Goal: Task Accomplishment & Management: Manage account settings

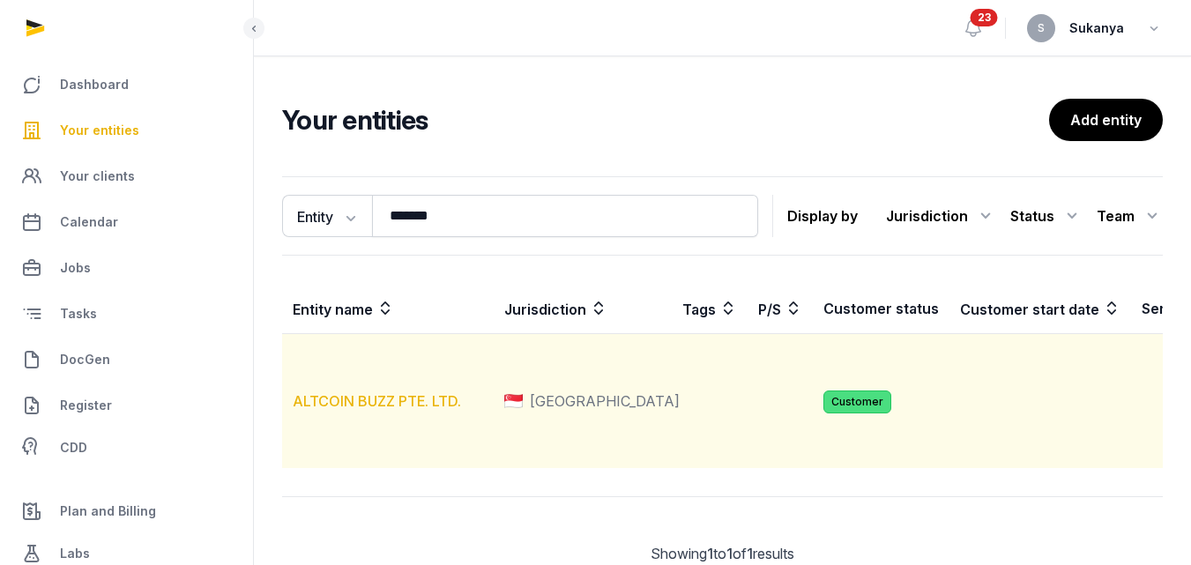
click at [419, 410] on link "ALTCOIN BUZZ PTE. LTD." at bounding box center [377, 401] width 168 height 18
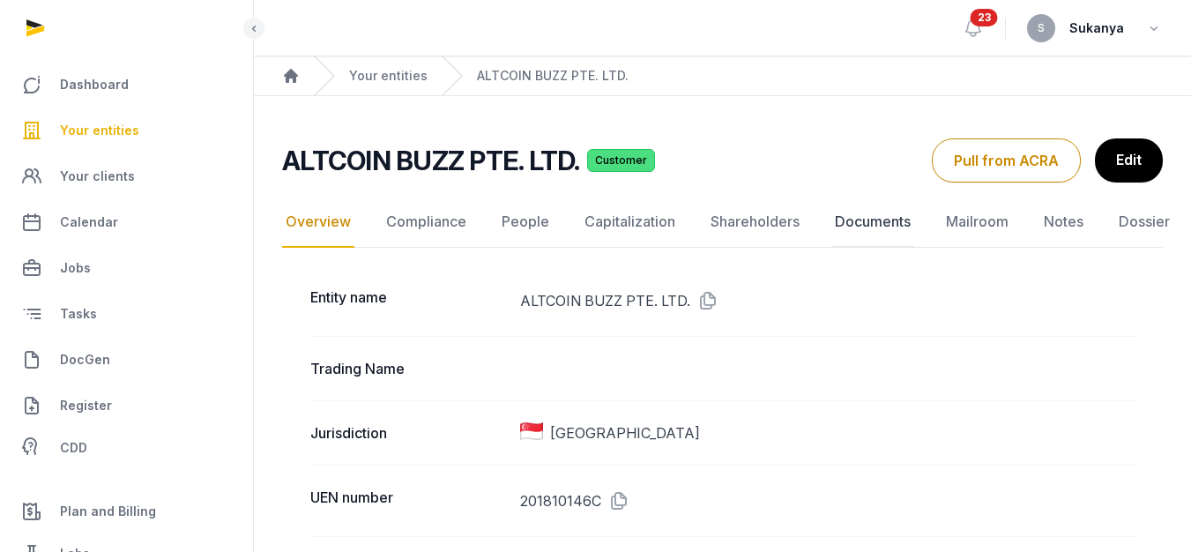
click at [846, 220] on link "Documents" at bounding box center [873, 222] width 83 height 51
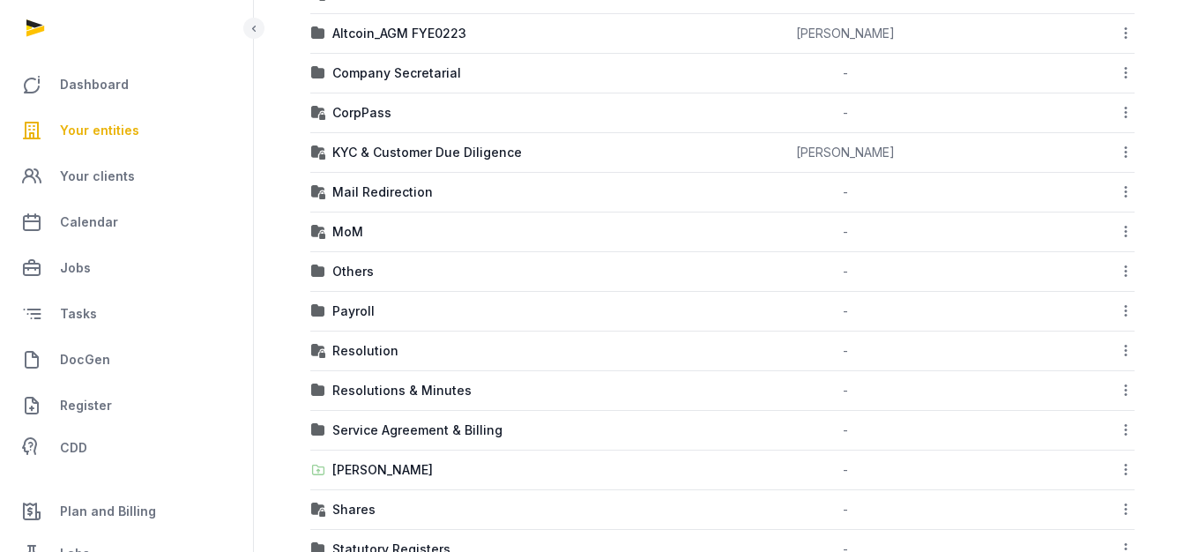
scroll to position [748, 0]
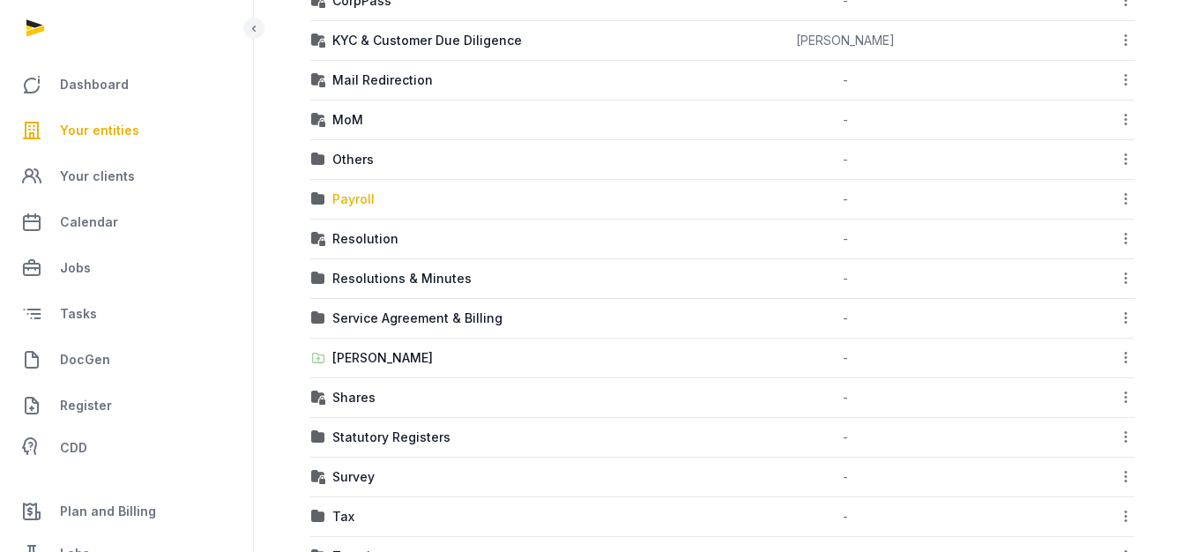
click at [362, 205] on div "Payroll" at bounding box center [353, 199] width 42 height 18
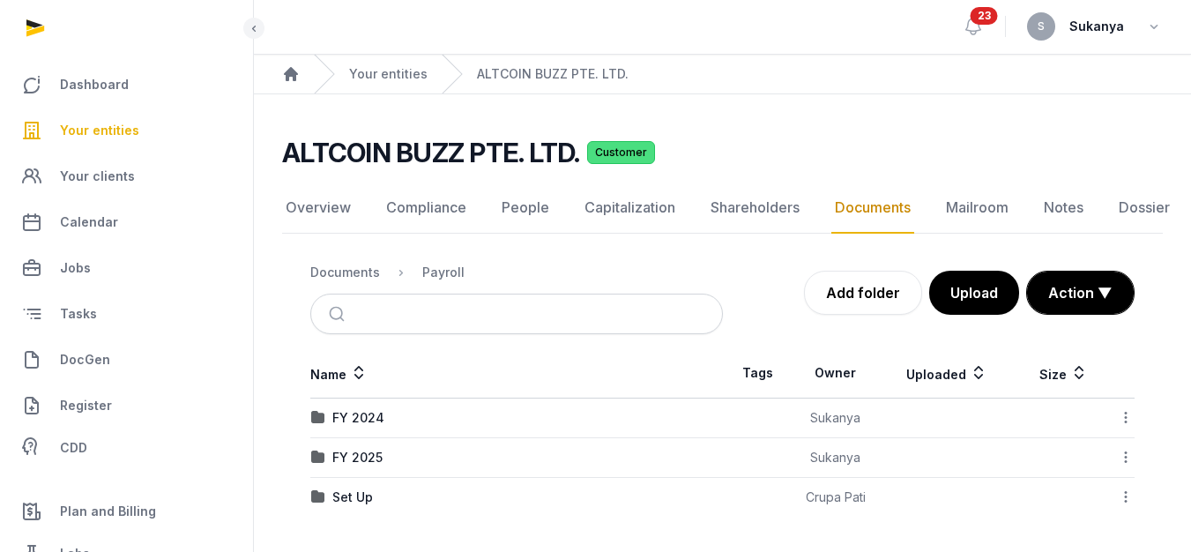
scroll to position [13, 0]
click at [366, 449] on div "FY 2025" at bounding box center [357, 458] width 50 height 18
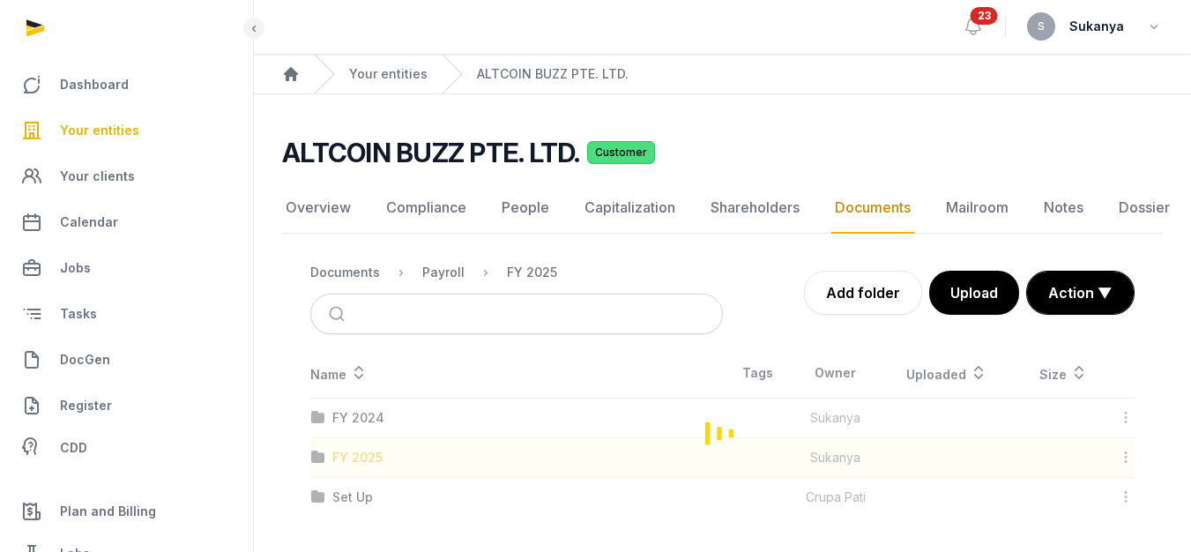
click at [366, 442] on div "Loading" at bounding box center [722, 432] width 881 height 168
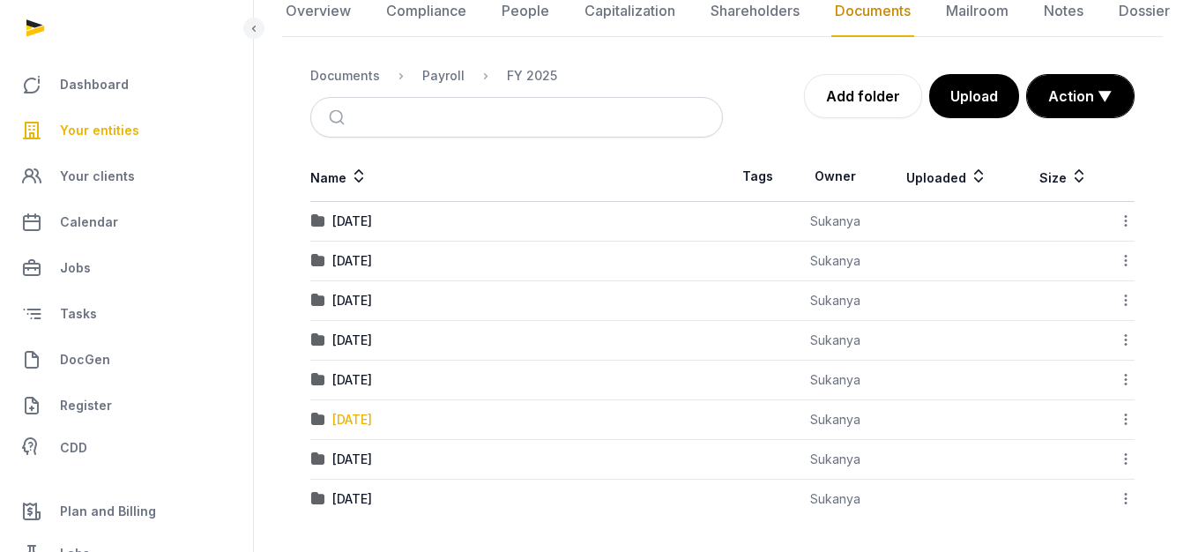
scroll to position [200, 0]
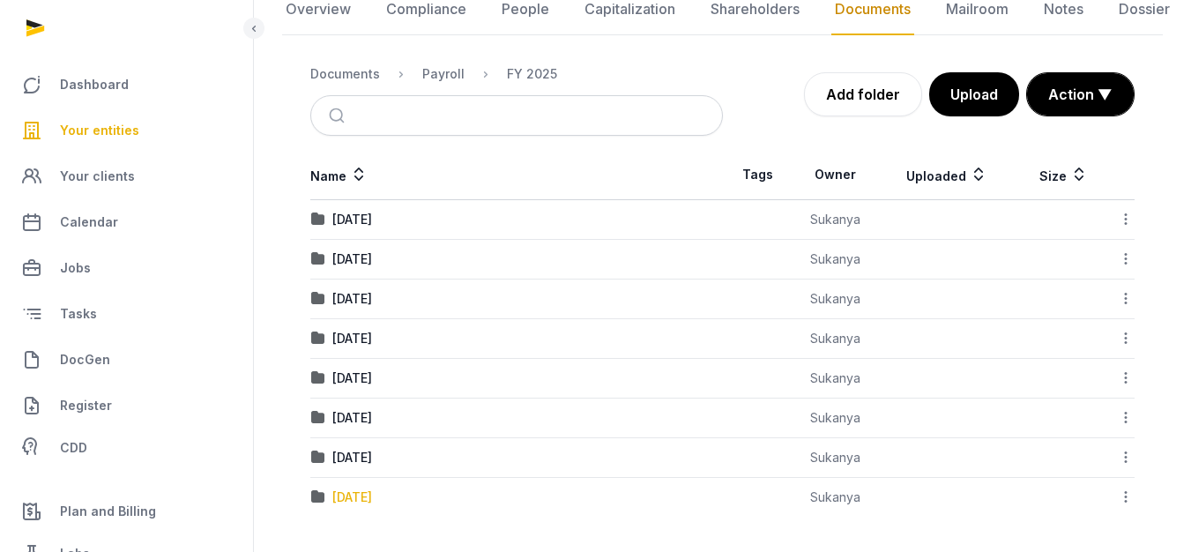
click at [366, 489] on div "[DATE]" at bounding box center [352, 498] width 40 height 18
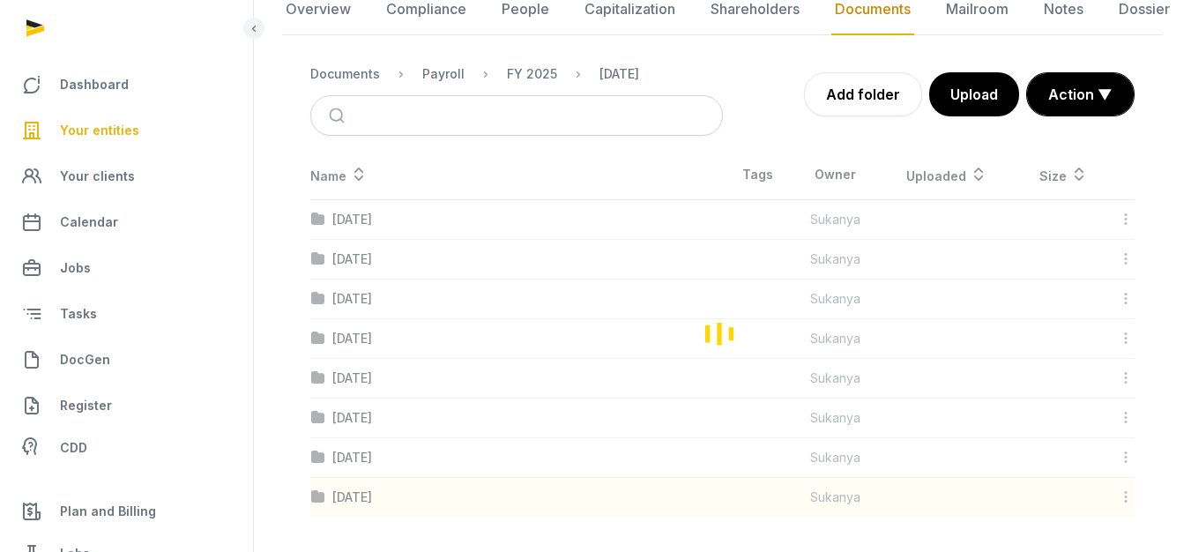
scroll to position [52, 0]
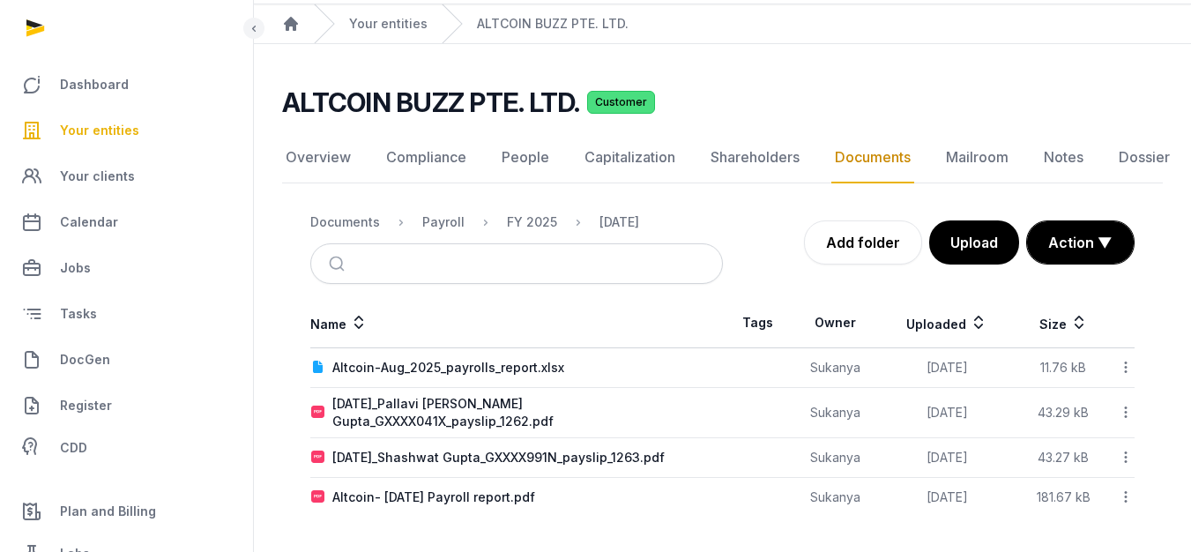
click at [1132, 366] on icon at bounding box center [1126, 367] width 16 height 19
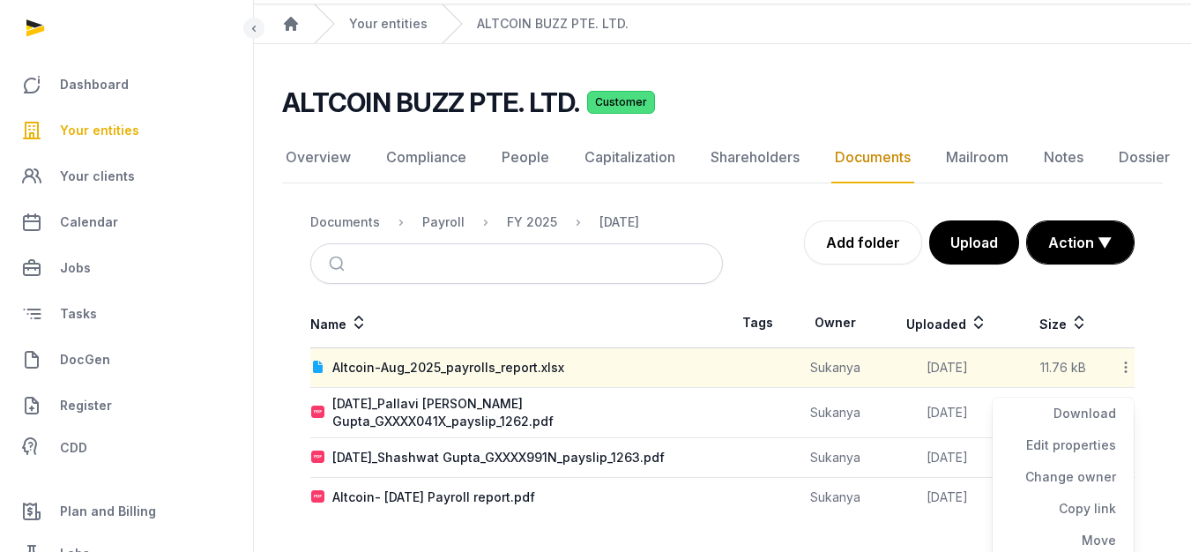
scroll to position [120, 0]
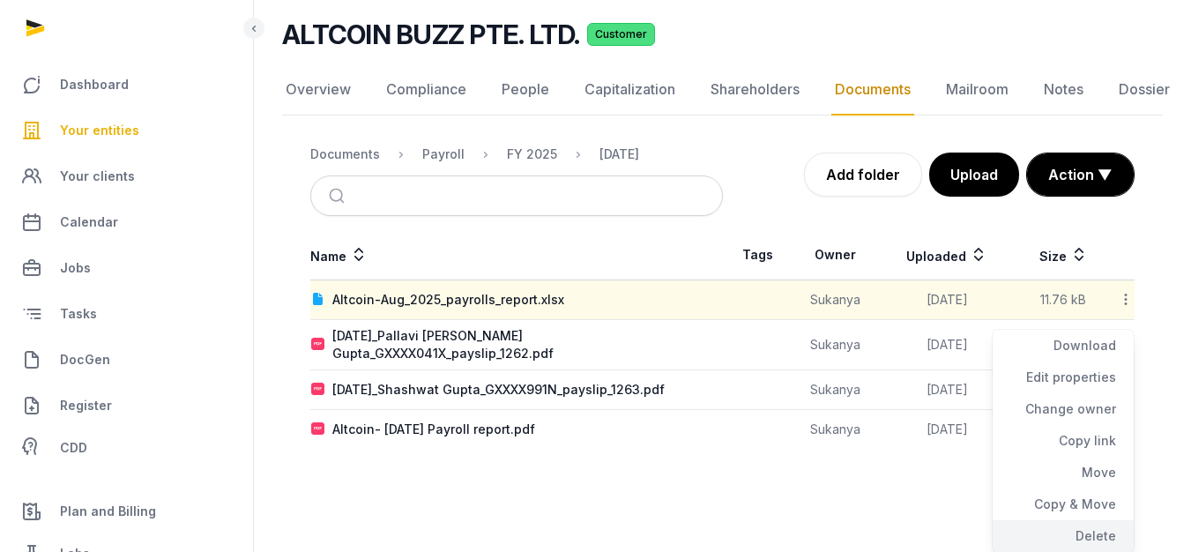
click at [1074, 525] on div "Delete" at bounding box center [1063, 536] width 141 height 32
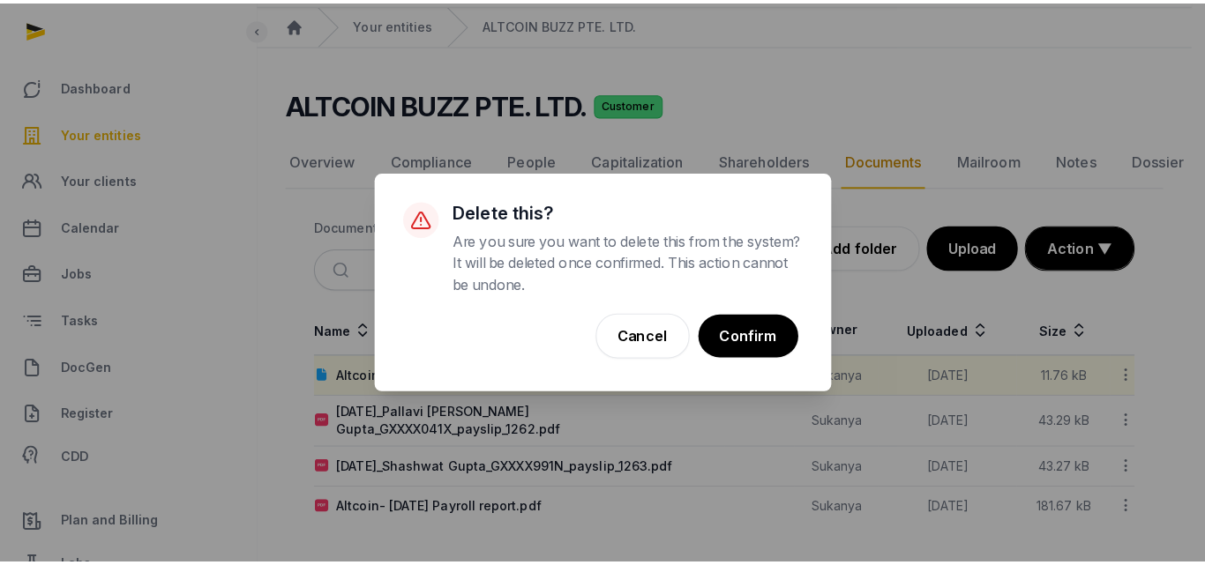
scroll to position [39, 0]
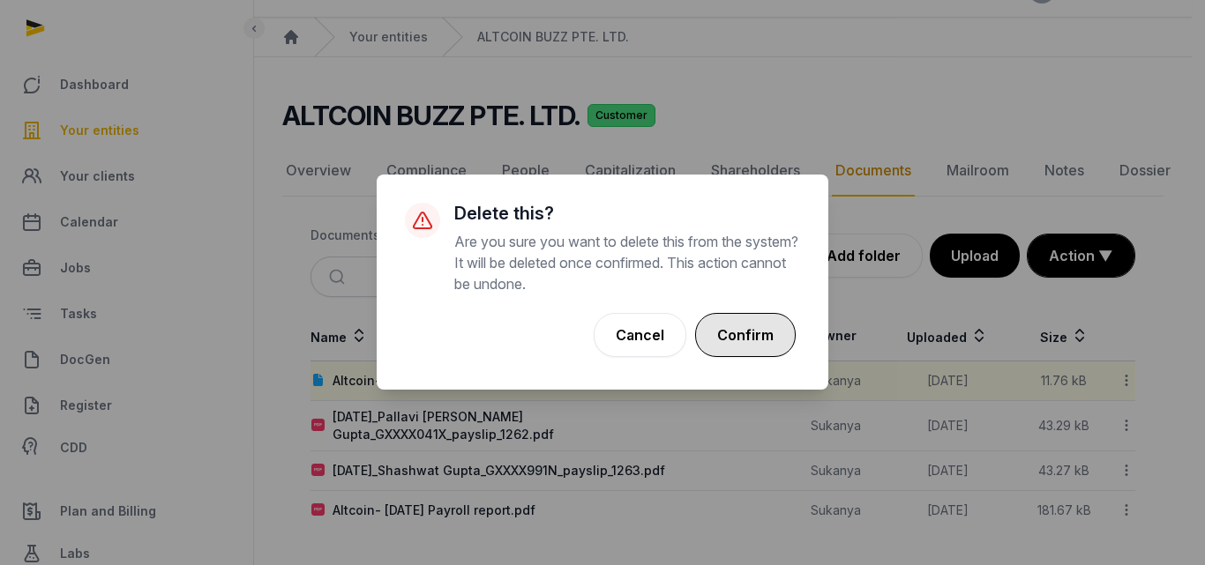
click at [727, 335] on button "Confirm" at bounding box center [745, 335] width 101 height 44
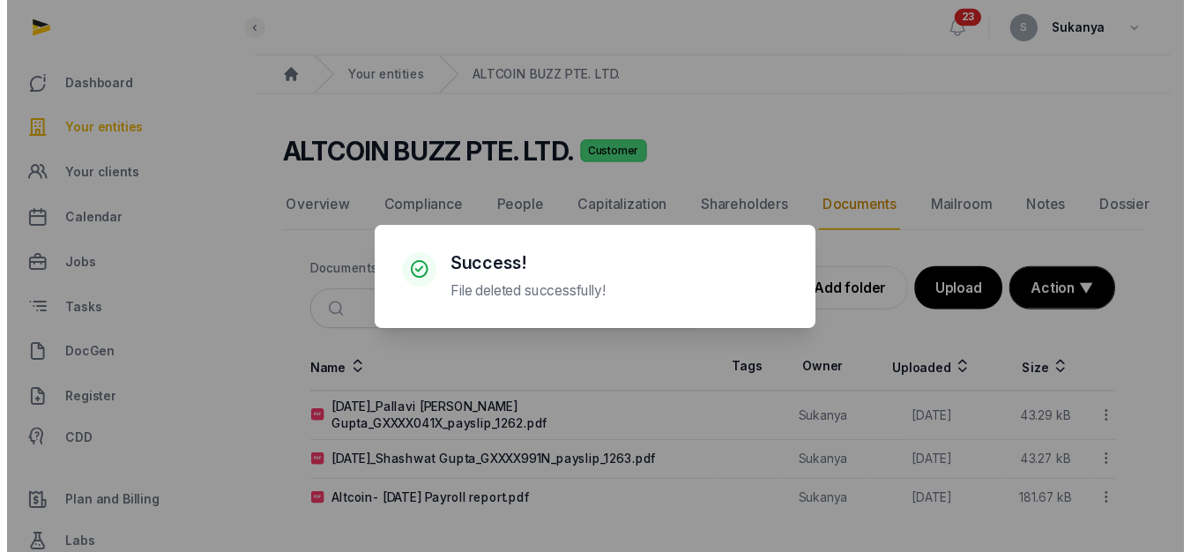
scroll to position [0, 0]
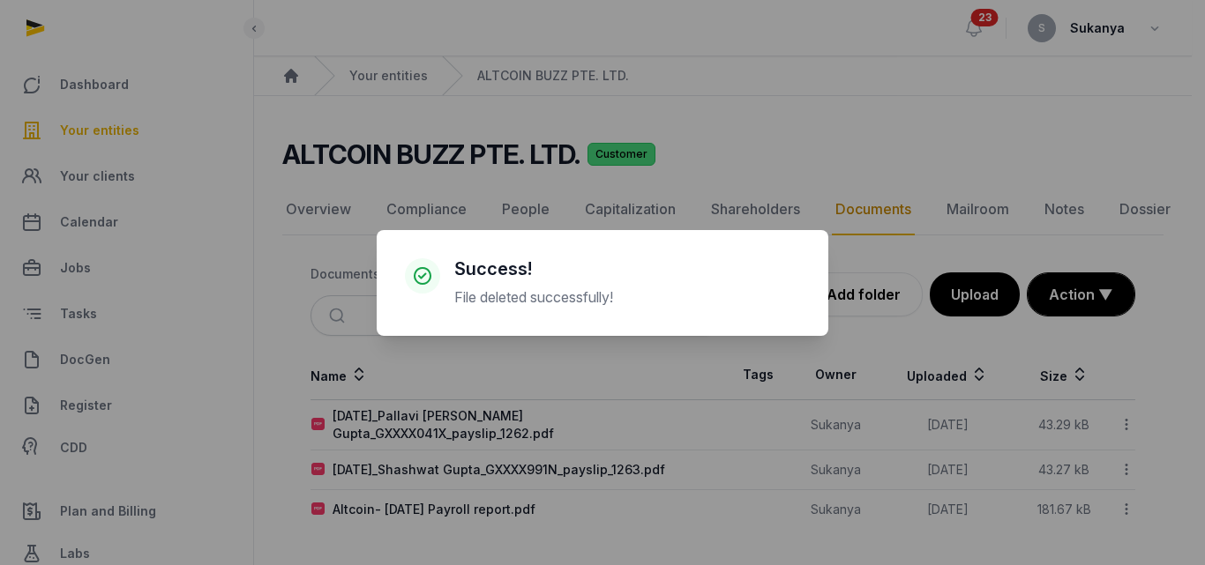
click at [1125, 416] on div "× Success! File deleted successfully! Cancel No OK" at bounding box center [602, 282] width 1205 height 565
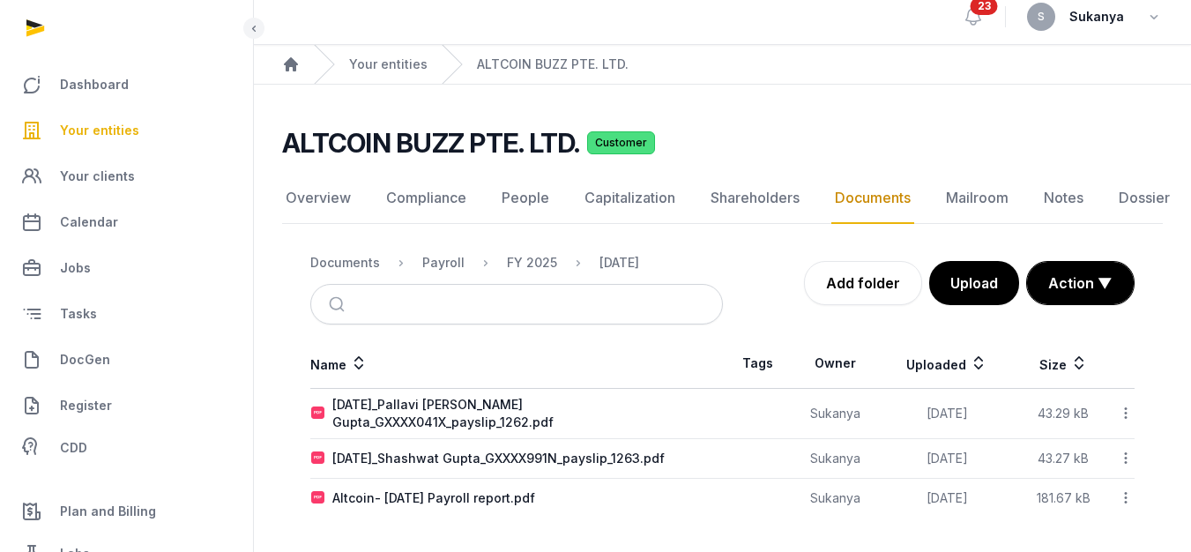
scroll to position [13, 0]
click at [1125, 410] on icon at bounding box center [1126, 412] width 16 height 19
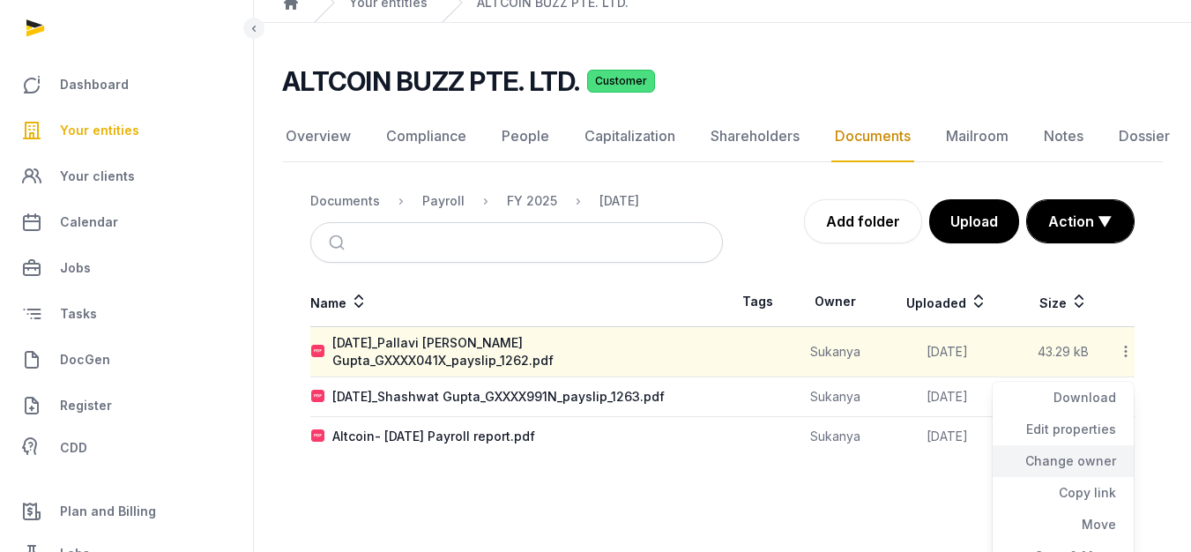
scroll to position [125, 0]
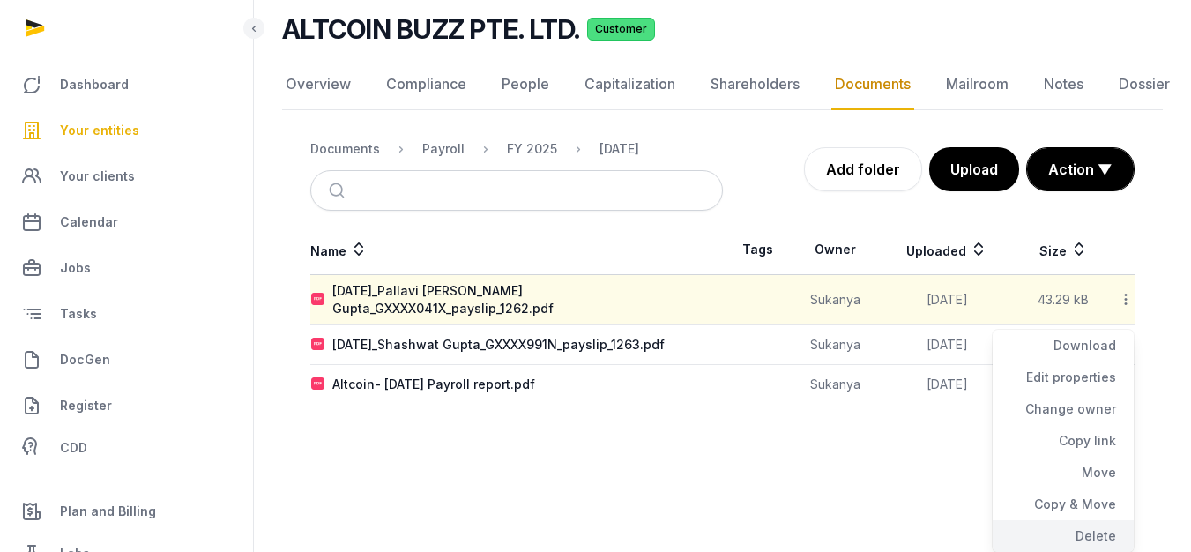
click at [1059, 528] on div "Delete" at bounding box center [1063, 536] width 141 height 32
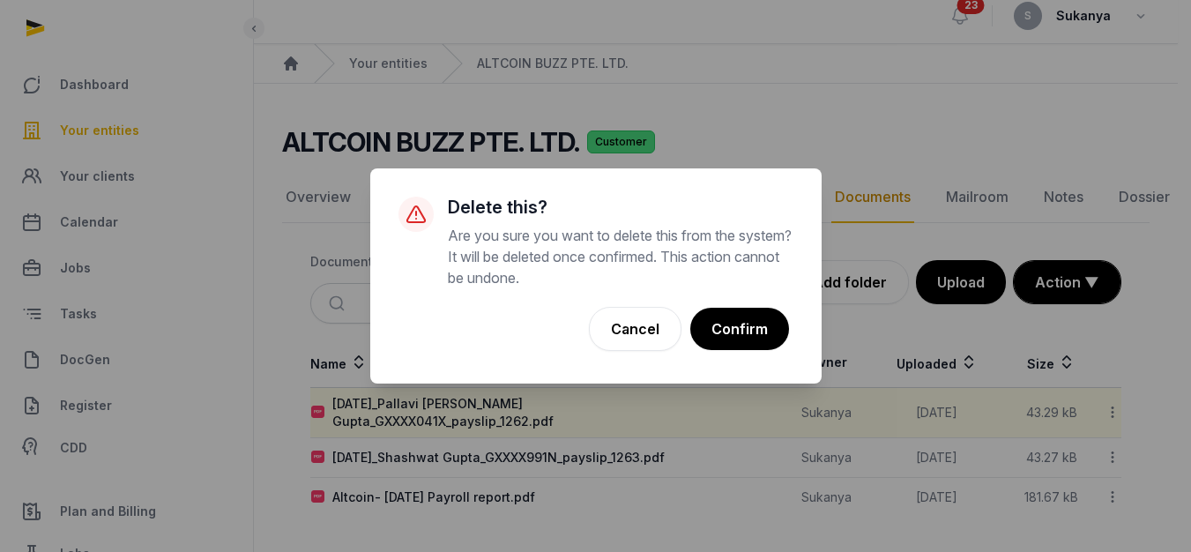
scroll to position [0, 0]
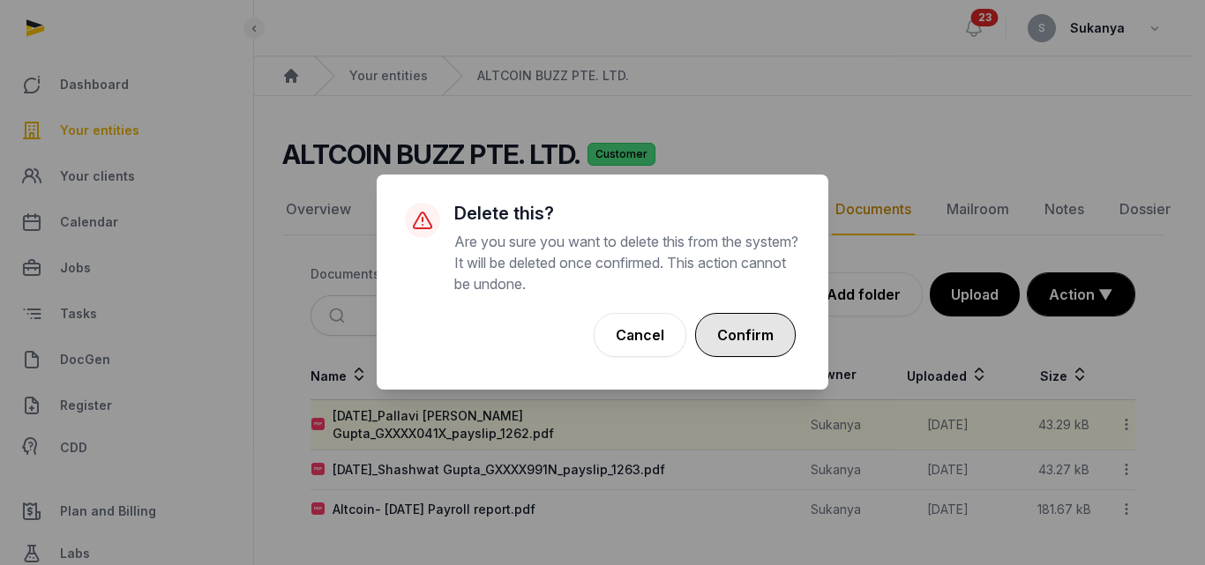
click at [714, 334] on button "Confirm" at bounding box center [745, 335] width 101 height 44
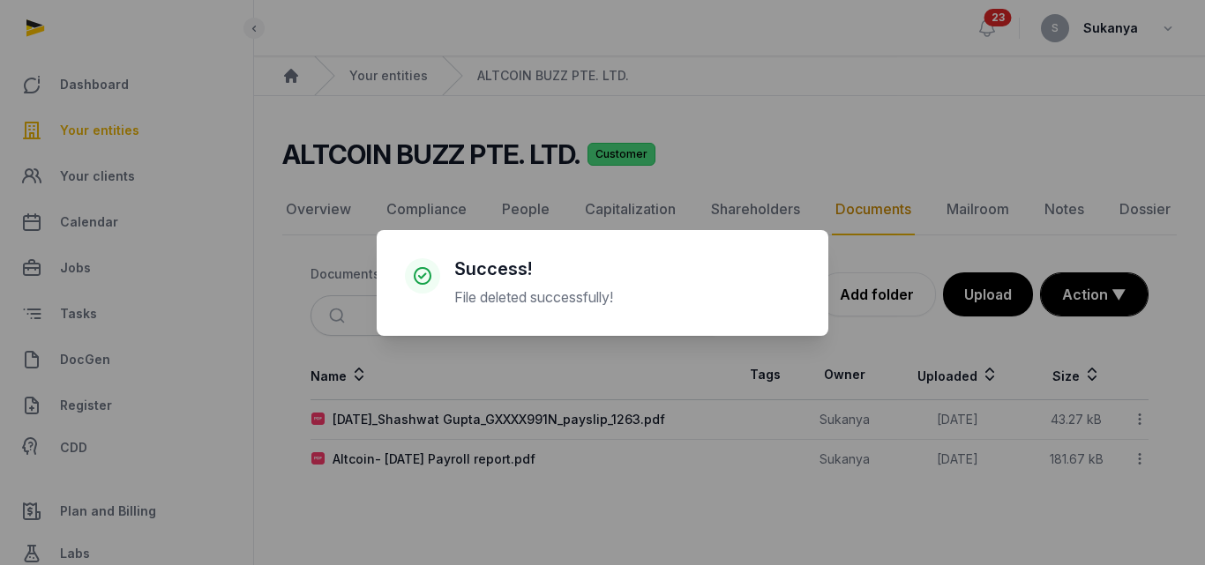
click at [1145, 418] on div "× Success! File deleted successfully! Cancel No OK" at bounding box center [602, 282] width 1205 height 565
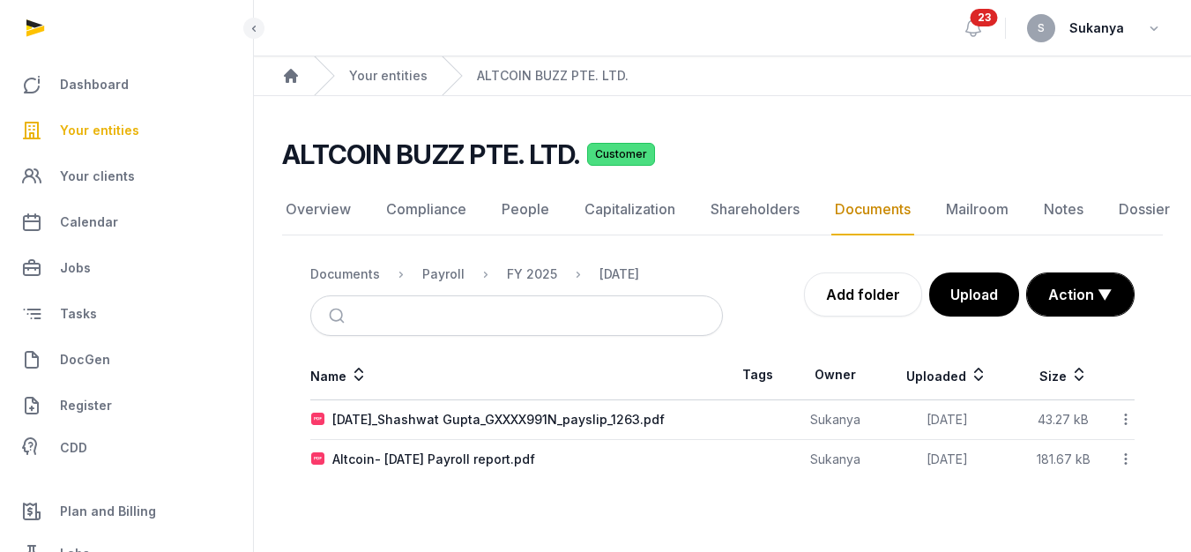
click at [1130, 419] on icon at bounding box center [1126, 419] width 16 height 19
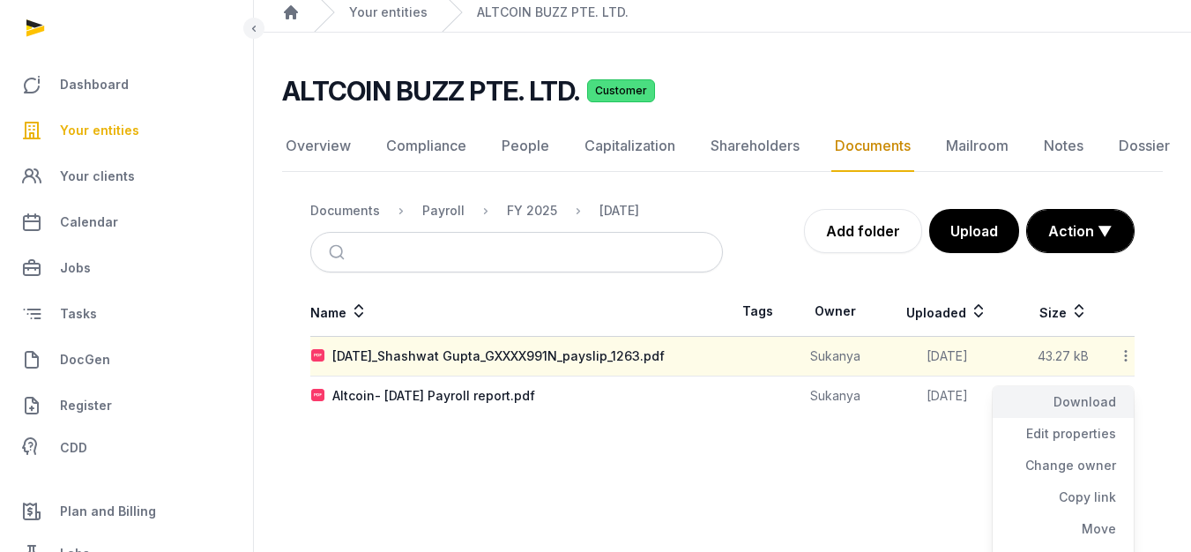
scroll to position [120, 0]
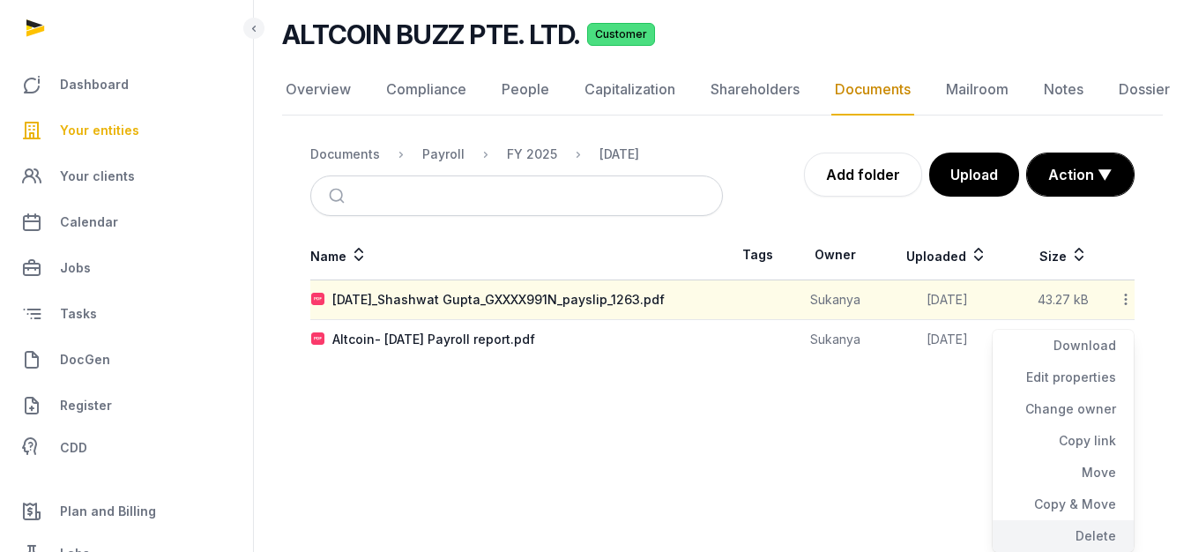
click at [1078, 538] on div "Delete" at bounding box center [1063, 536] width 141 height 32
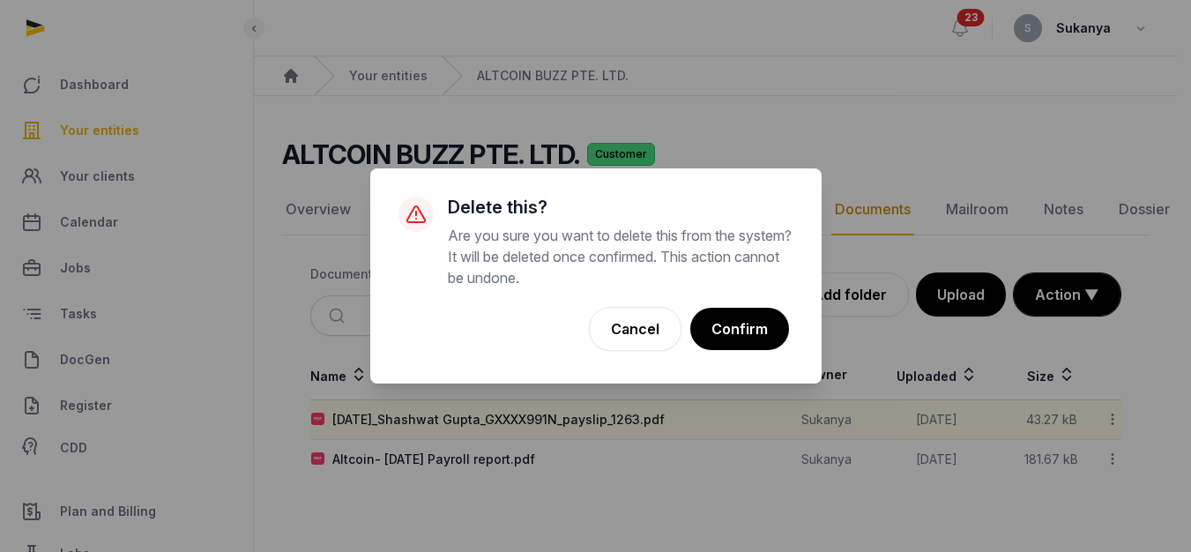
scroll to position [0, 0]
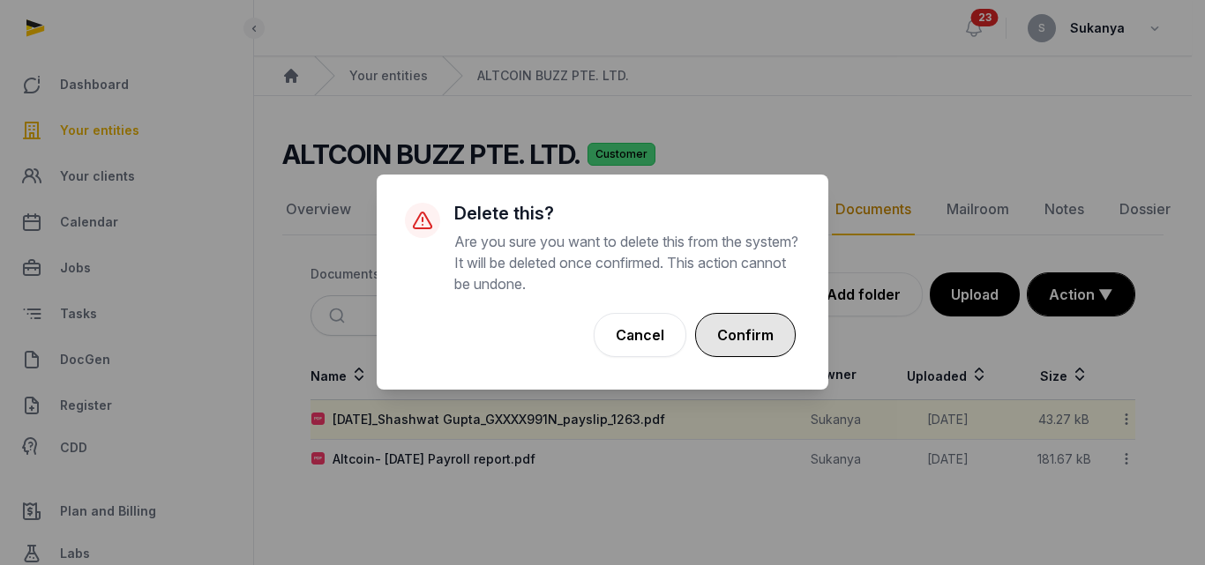
click at [727, 323] on button "Confirm" at bounding box center [745, 335] width 101 height 44
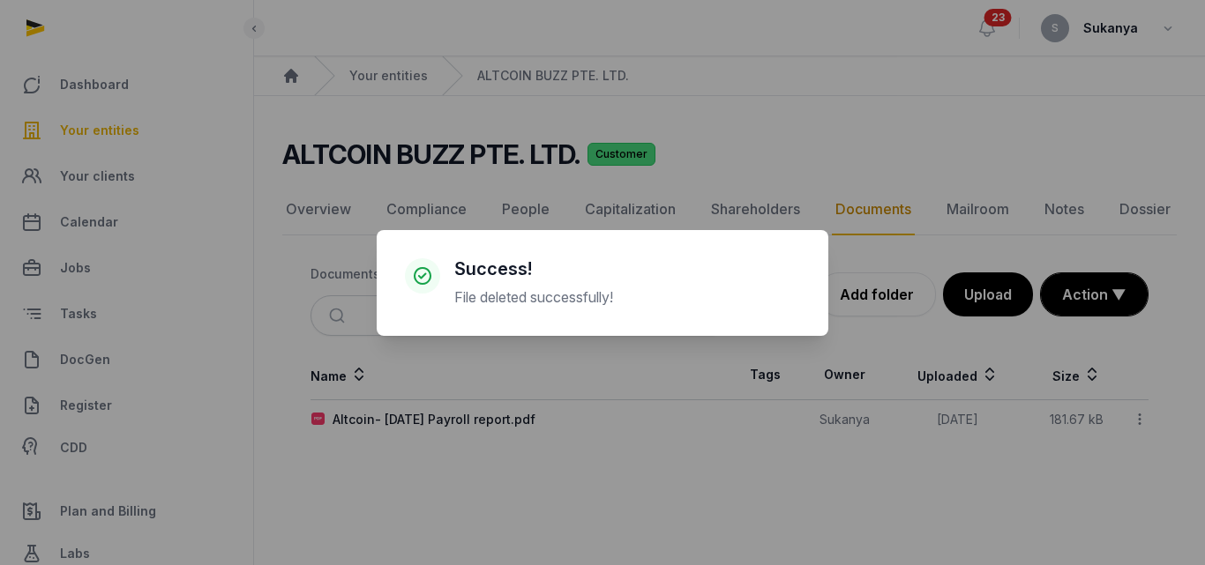
click at [1135, 413] on div "× Success! File deleted successfully! Cancel No OK" at bounding box center [602, 282] width 1205 height 565
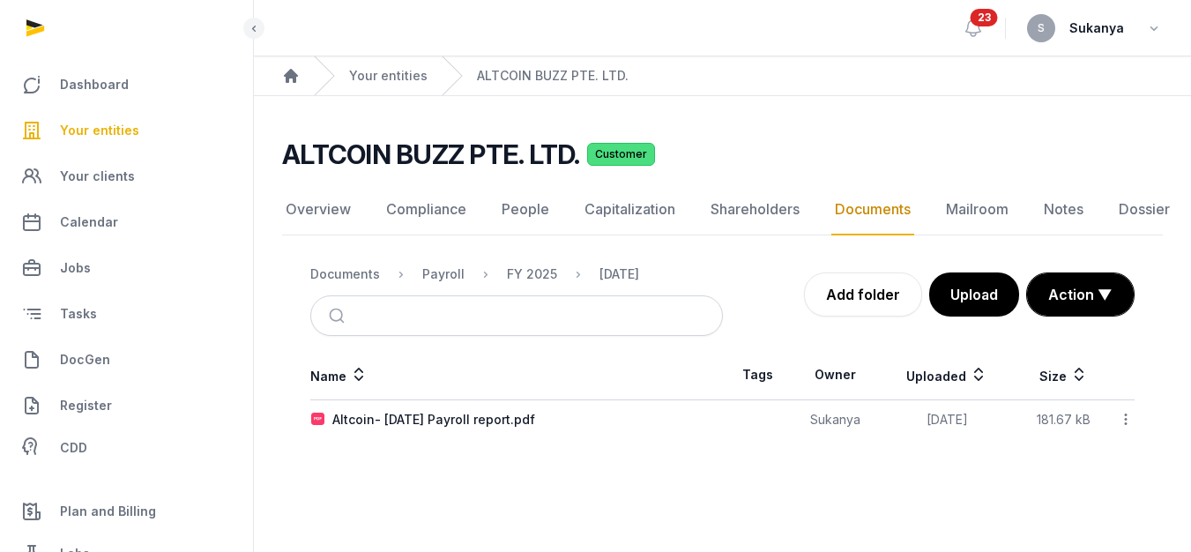
click at [1135, 415] on div "Name Tags Owner Uploaded Size Altcoin- August 2025 Payroll report.pdf Sukanya 2…" at bounding box center [722, 394] width 881 height 89
click at [1129, 415] on icon at bounding box center [1126, 419] width 16 height 19
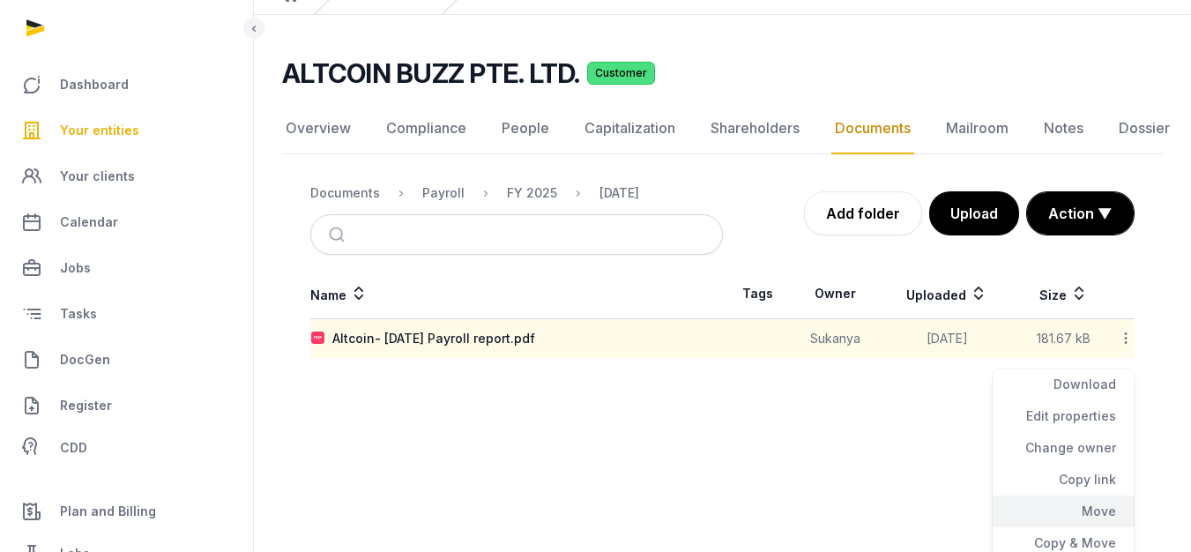
scroll to position [120, 0]
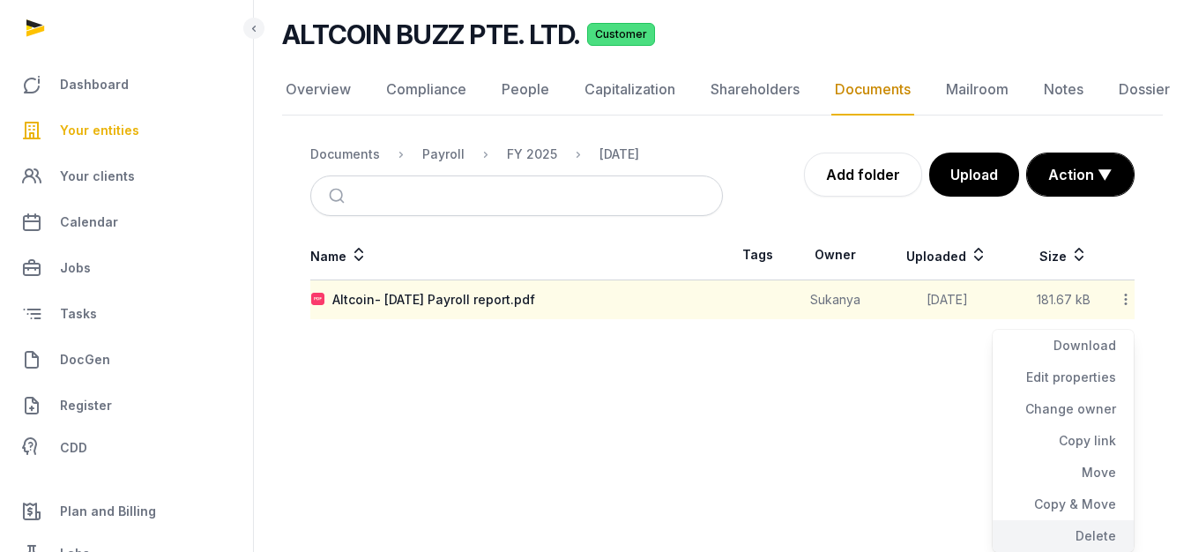
click at [1038, 526] on div "Delete" at bounding box center [1063, 536] width 141 height 32
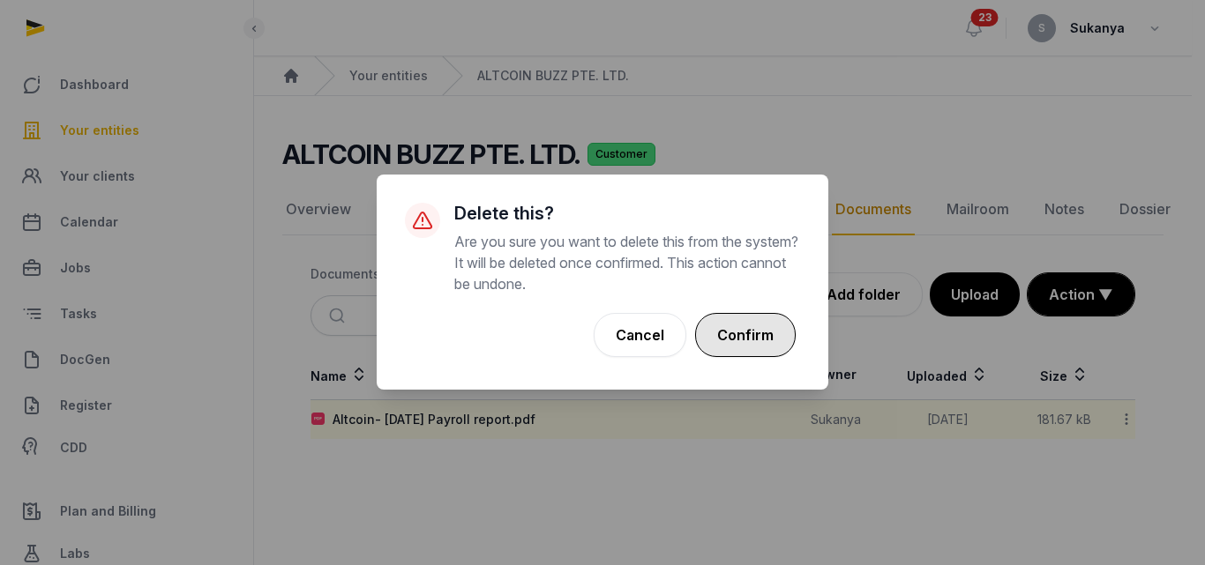
click at [766, 335] on button "Confirm" at bounding box center [745, 335] width 101 height 44
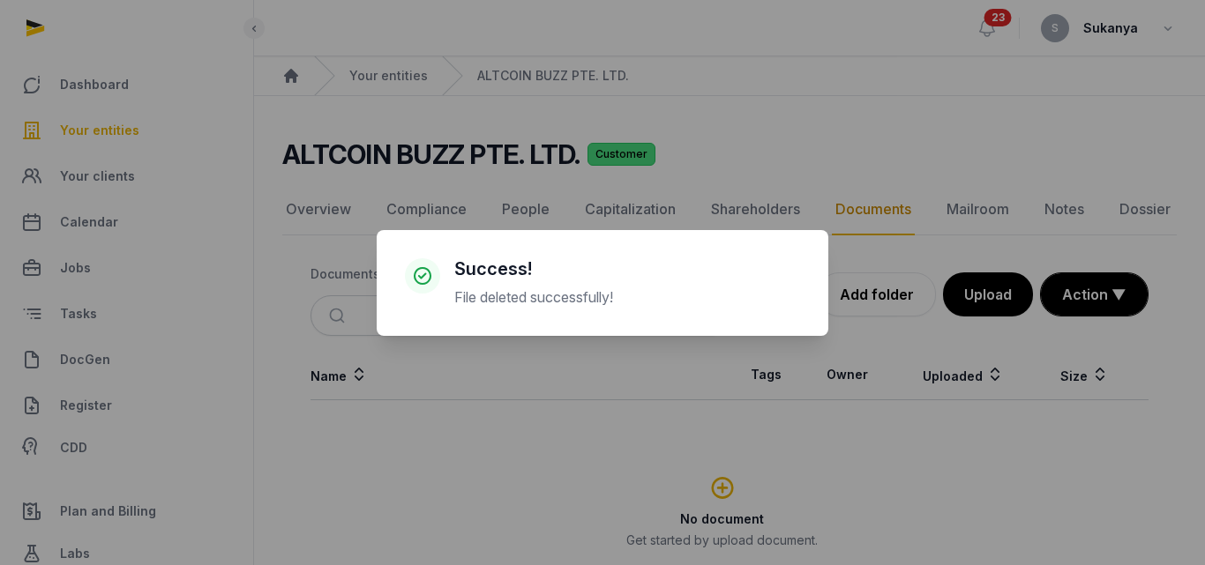
click at [986, 296] on div "× Success! File deleted successfully! Cancel No OK" at bounding box center [602, 282] width 1205 height 565
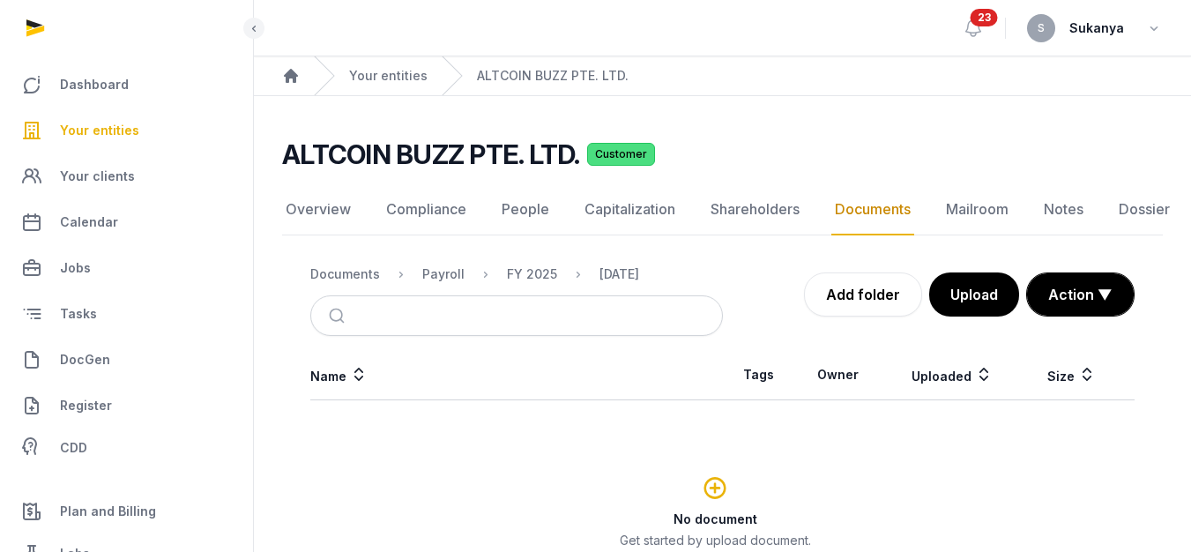
click at [986, 296] on button "Upload" at bounding box center [975, 295] width 90 height 44
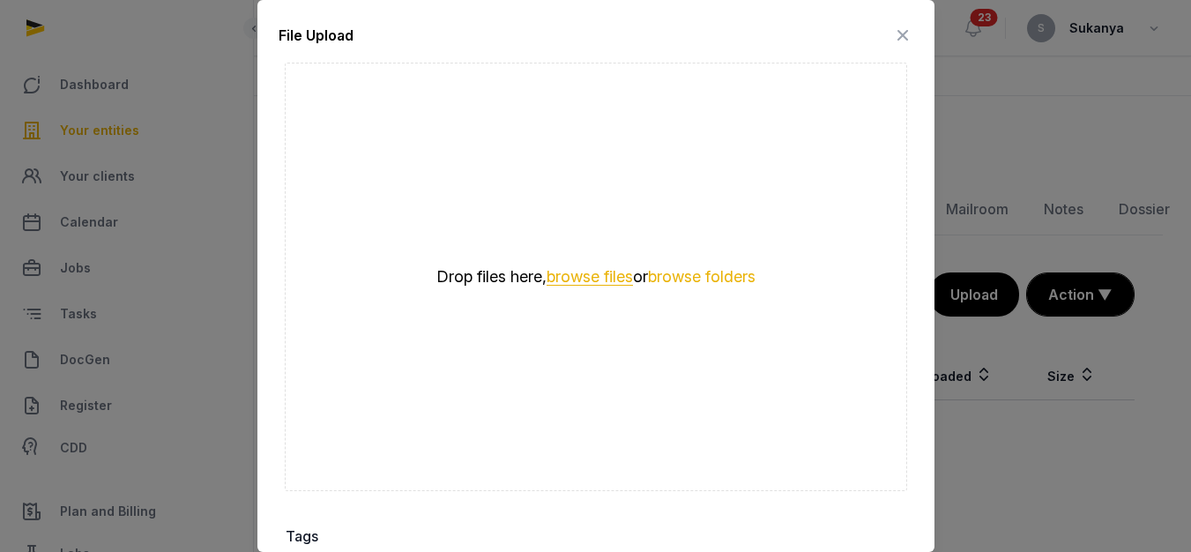
click at [574, 269] on button "browse files" at bounding box center [590, 277] width 86 height 17
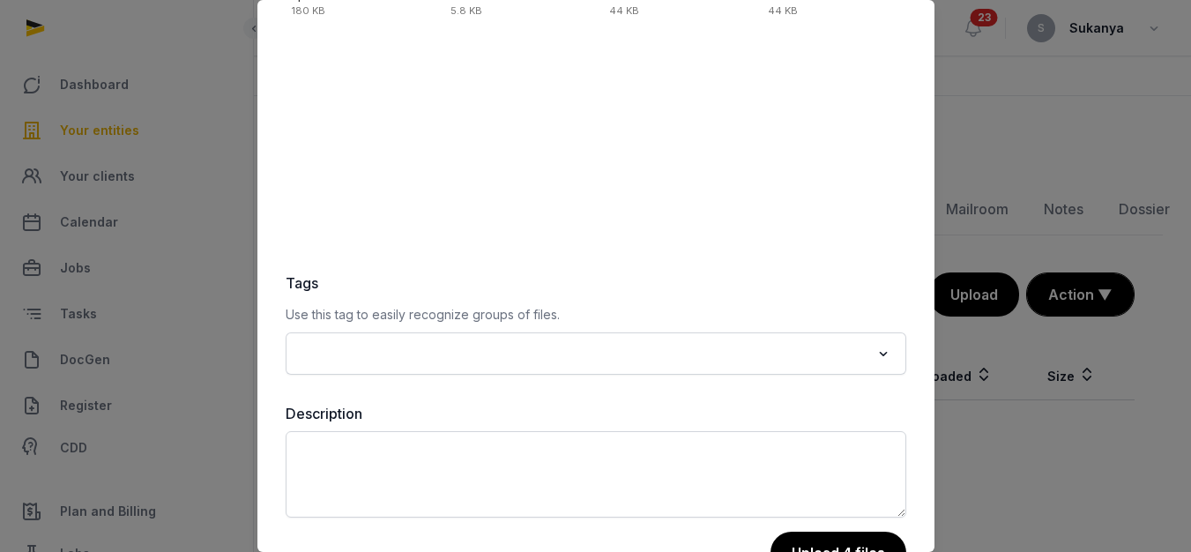
scroll to position [265, 0]
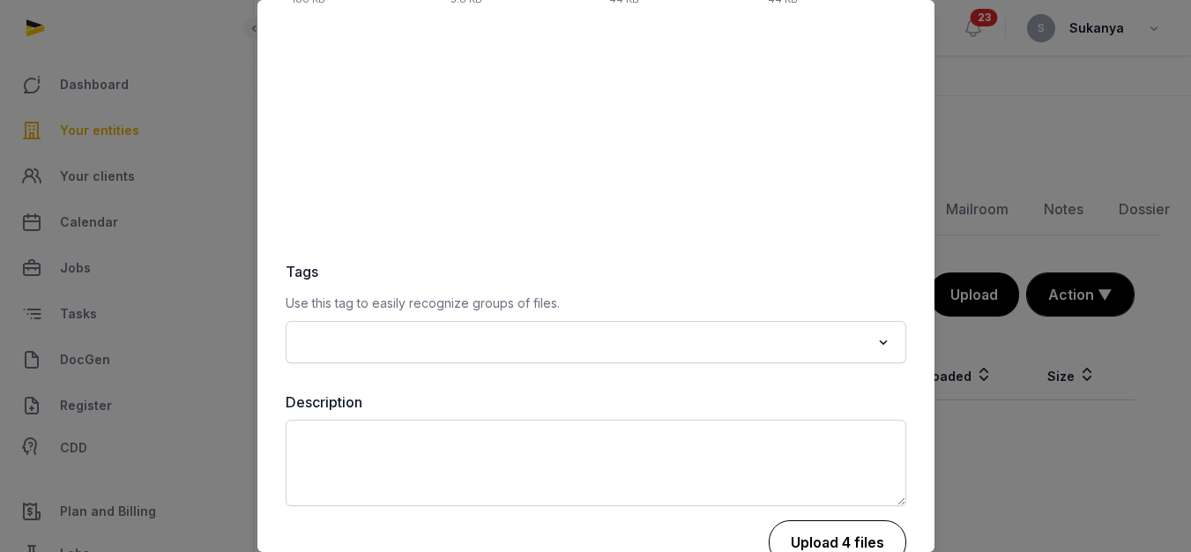
click at [819, 527] on button "Upload 4 files" at bounding box center [838, 542] width 138 height 44
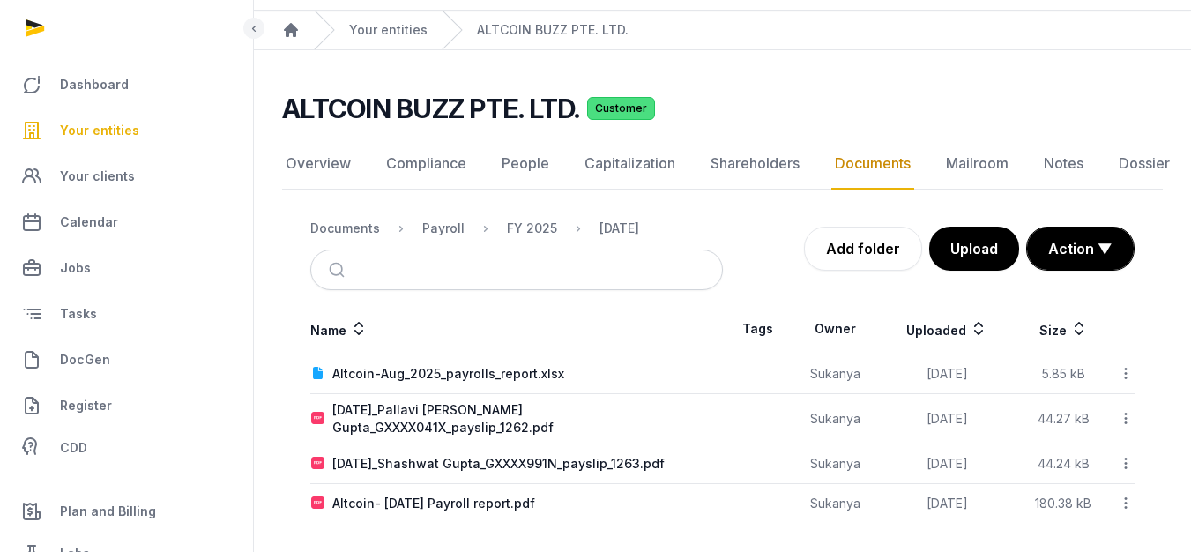
scroll to position [52, 0]
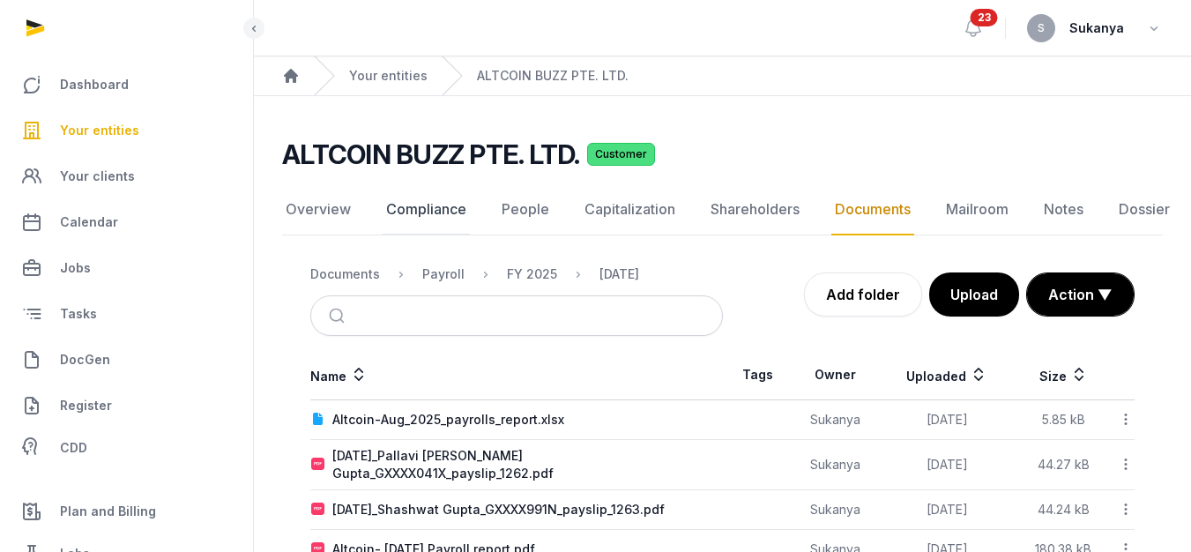
scroll to position [52, 0]
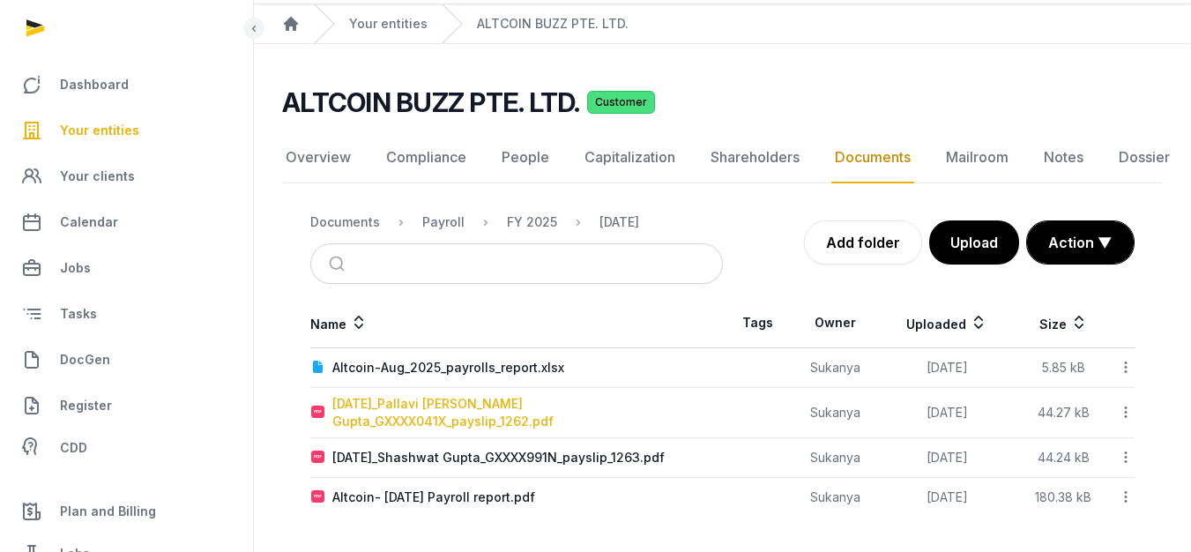
click at [459, 415] on div "[DATE]_Pallavi [PERSON_NAME] Gupta_GXXXX041X_payslip_1262.pdf" at bounding box center [527, 412] width 390 height 35
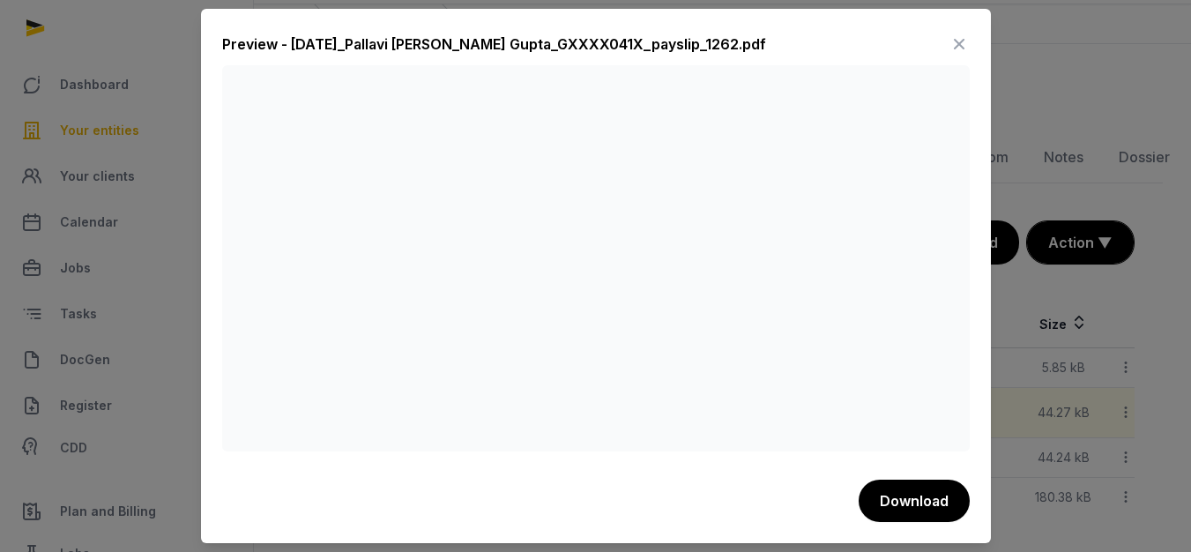
click at [955, 41] on icon at bounding box center [959, 44] width 21 height 28
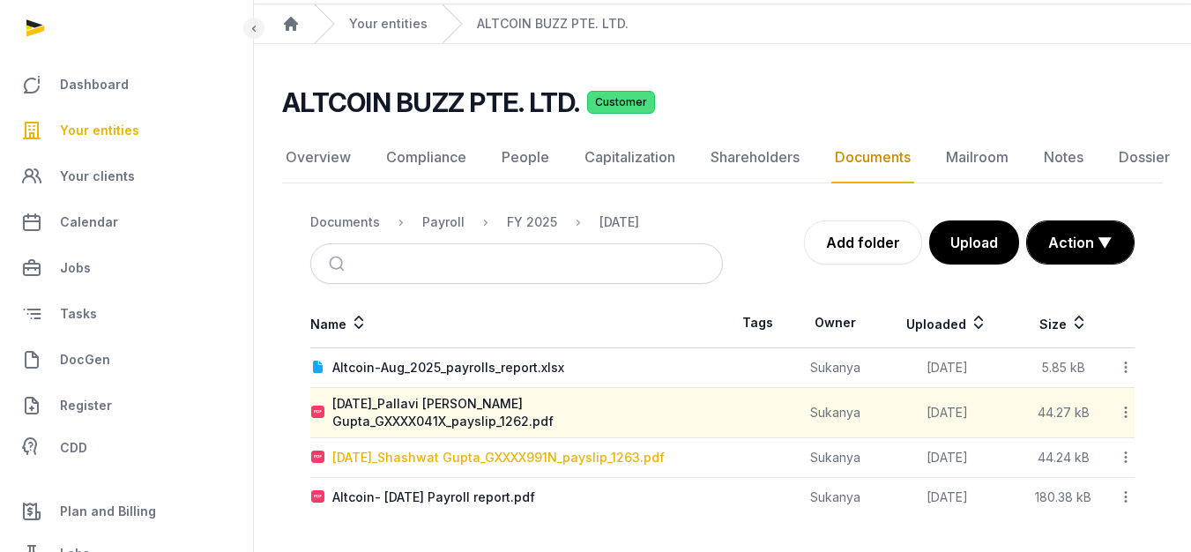
click at [379, 464] on div "[DATE]_Shashwat Gupta_GXXXX991N_payslip_1263.pdf" at bounding box center [498, 458] width 332 height 18
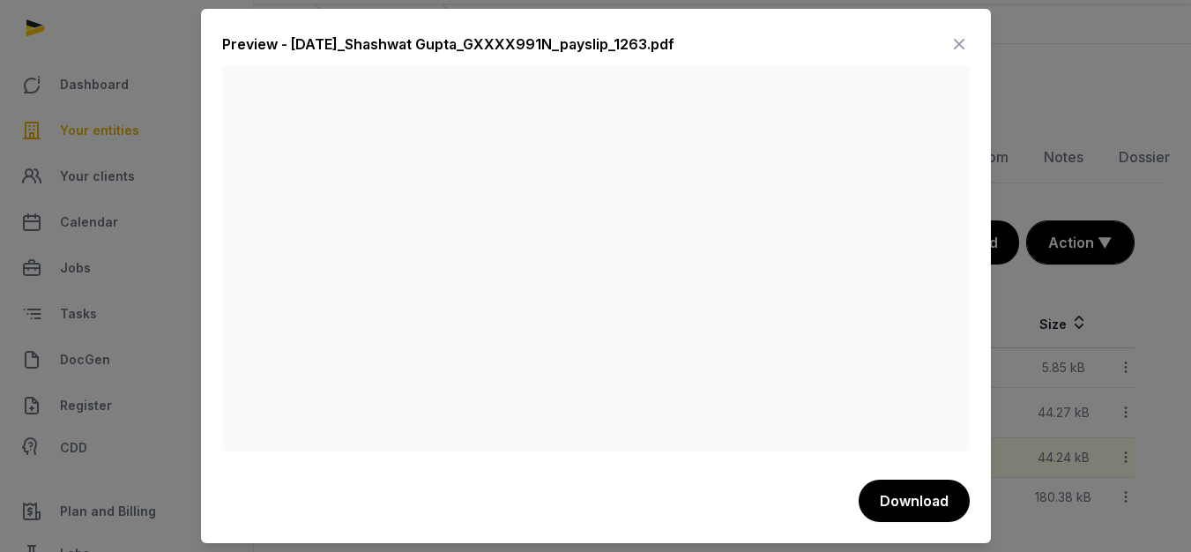
click at [968, 34] on icon at bounding box center [959, 44] width 21 height 28
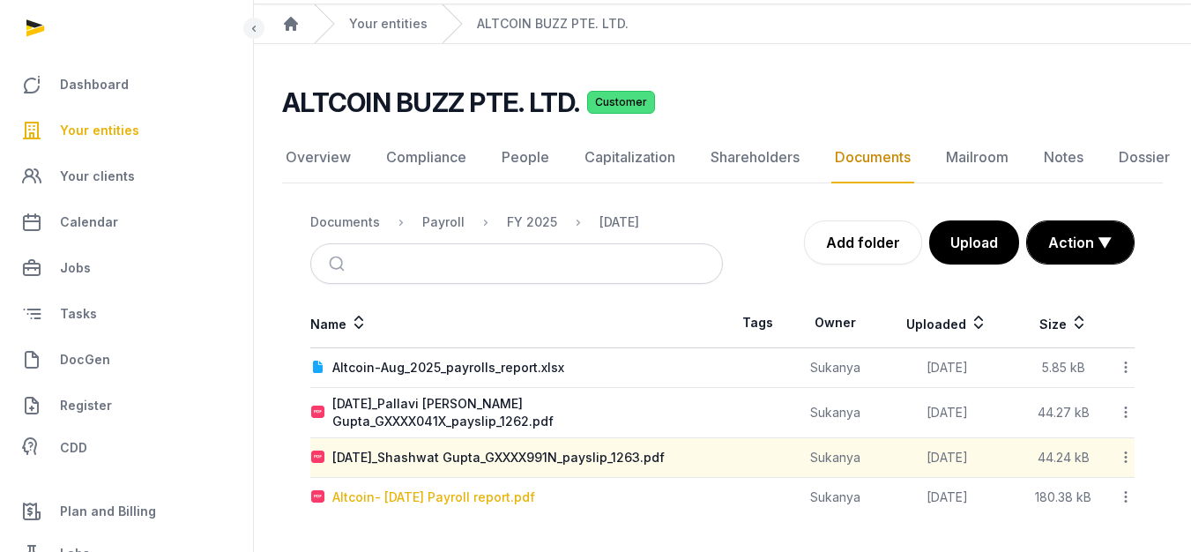
click at [495, 499] on div "Altcoin- [DATE] Payroll report.pdf" at bounding box center [433, 498] width 203 height 18
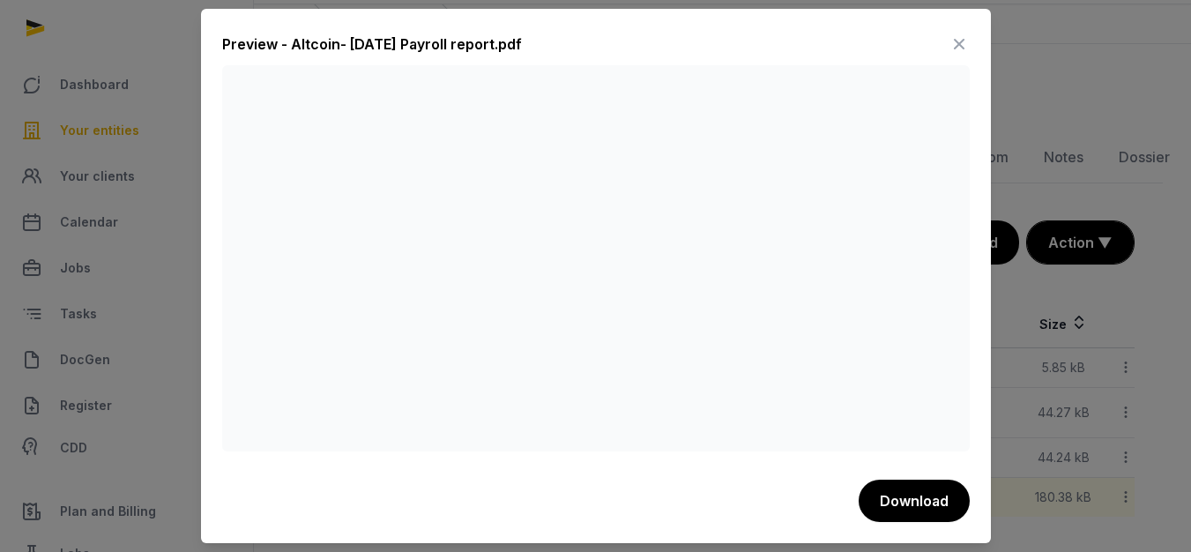
click at [946, 32] on div "Preview - Altcoin- [DATE] Payroll report.pdf" at bounding box center [596, 47] width 748 height 35
click at [957, 48] on icon at bounding box center [959, 44] width 21 height 28
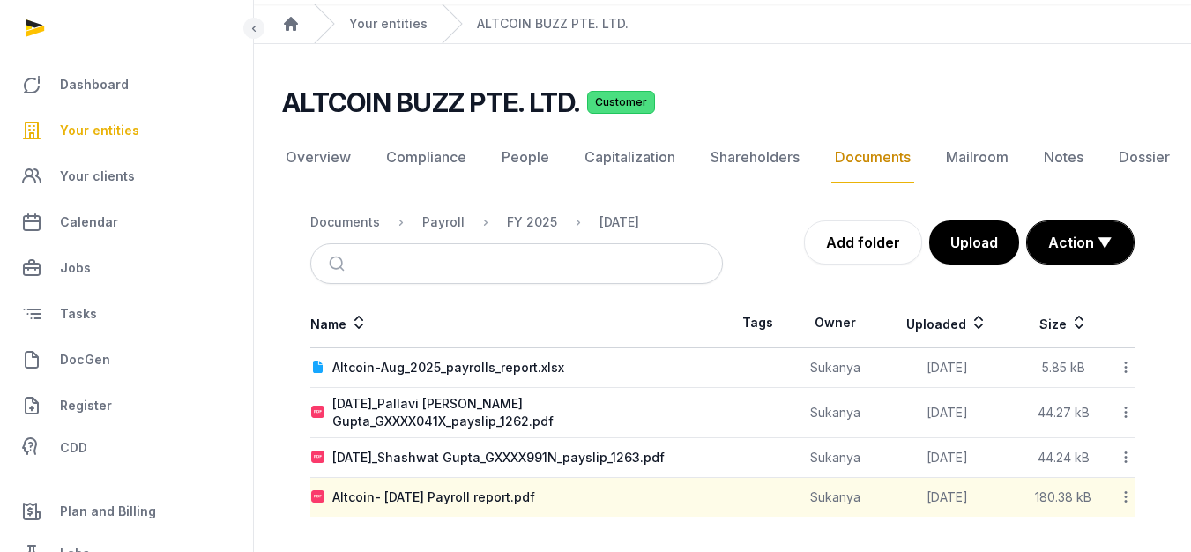
click at [377, 346] on th "Name" at bounding box center [516, 323] width 413 height 50
click at [377, 357] on td "Altcoin-Aug_2025_payrolls_report.xlsx" at bounding box center [516, 368] width 413 height 40
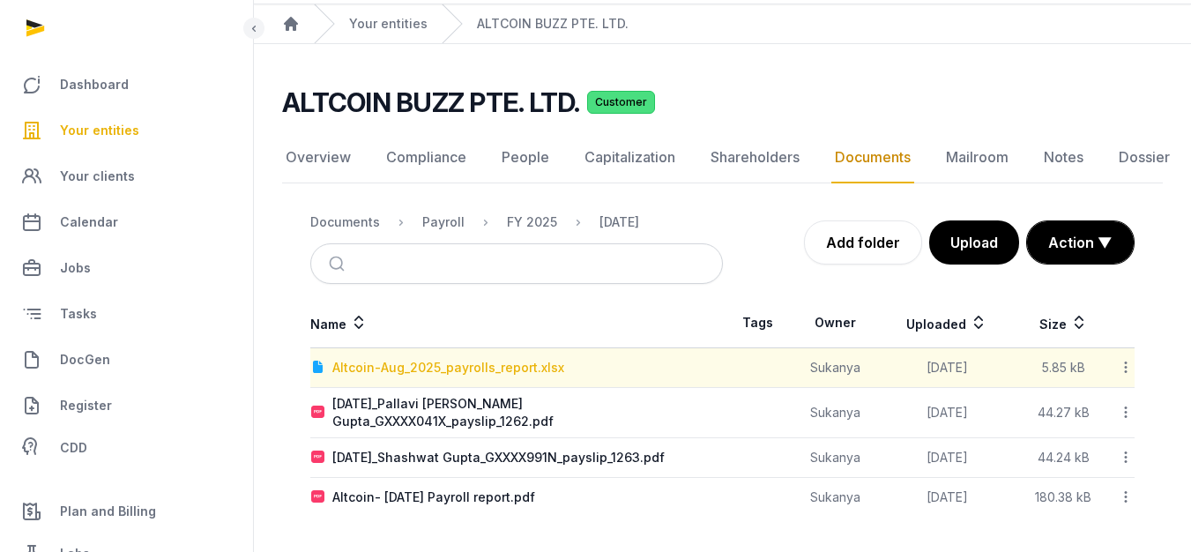
click at [382, 363] on div "Altcoin-Aug_2025_payrolls_report.xlsx" at bounding box center [448, 368] width 232 height 18
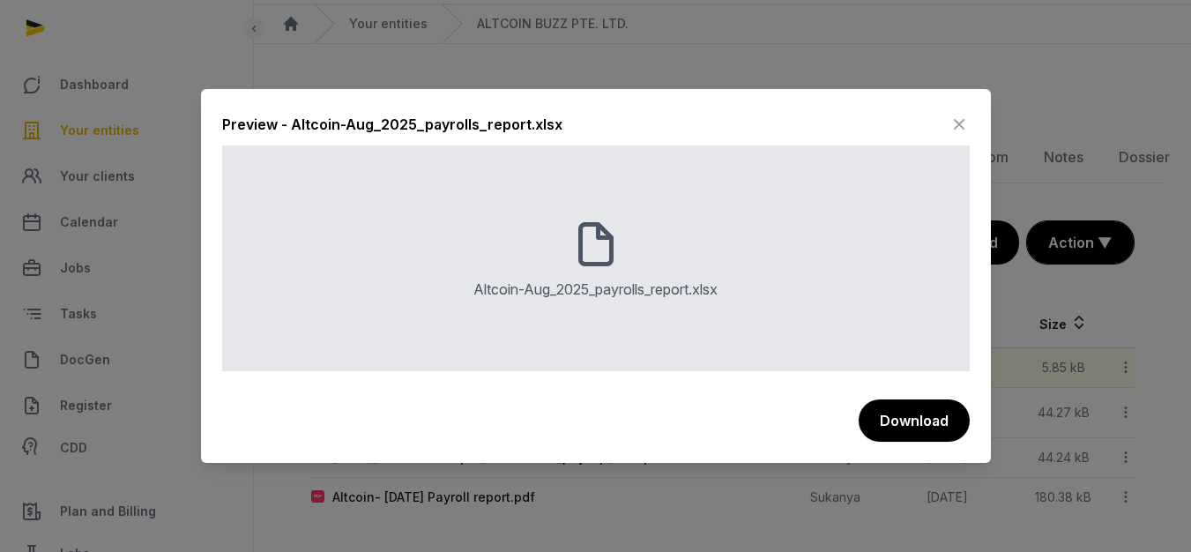
click at [963, 126] on icon at bounding box center [959, 124] width 21 height 28
